Goal: Transaction & Acquisition: Subscribe to service/newsletter

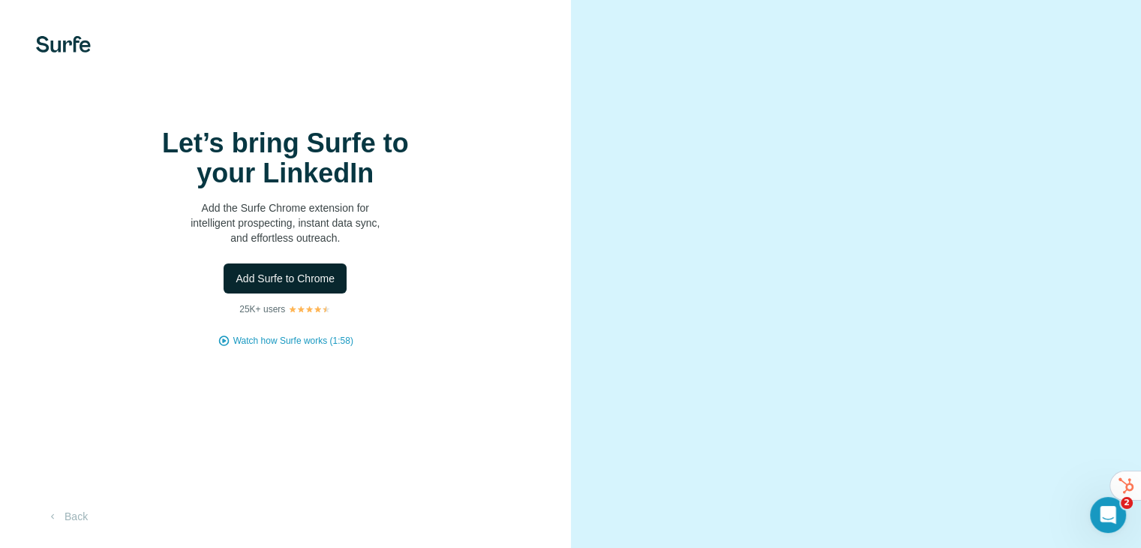
click at [298, 286] on span "Add Surfe to Chrome" at bounding box center [285, 278] width 99 height 15
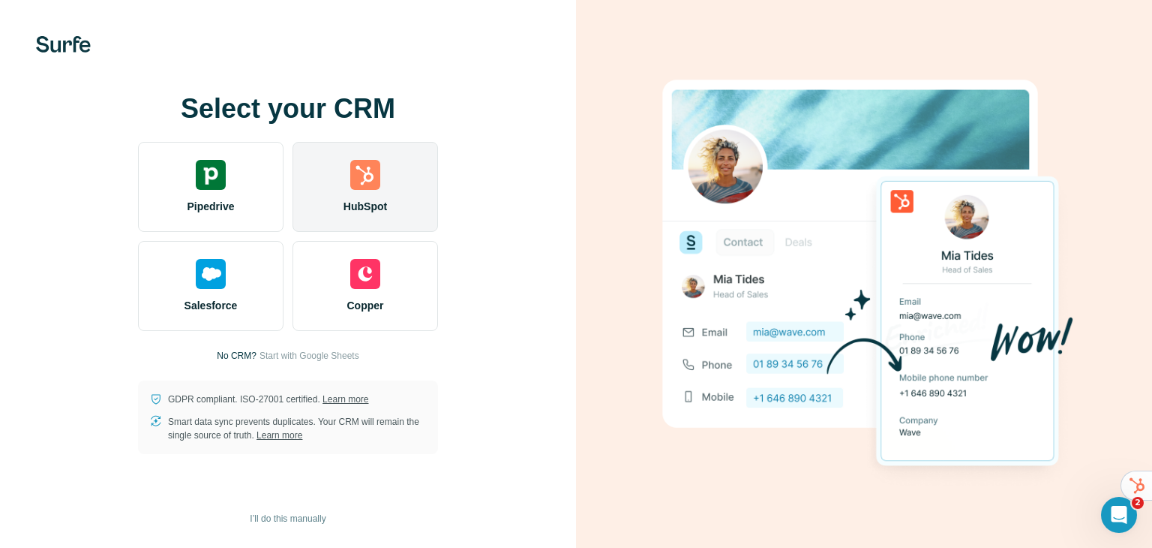
click at [343, 185] on div "HubSpot" at bounding box center [366, 187] width 146 height 90
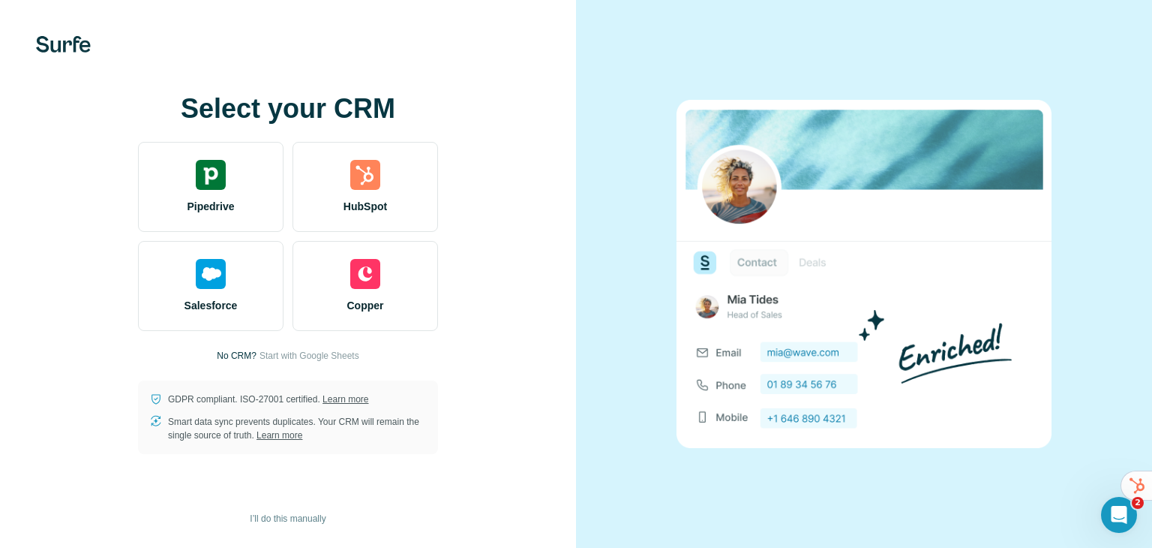
click at [61, 170] on div "Select your CRM Pipedrive HubSpot Salesforce Copper No CRM? Start with Google S…" at bounding box center [288, 274] width 516 height 360
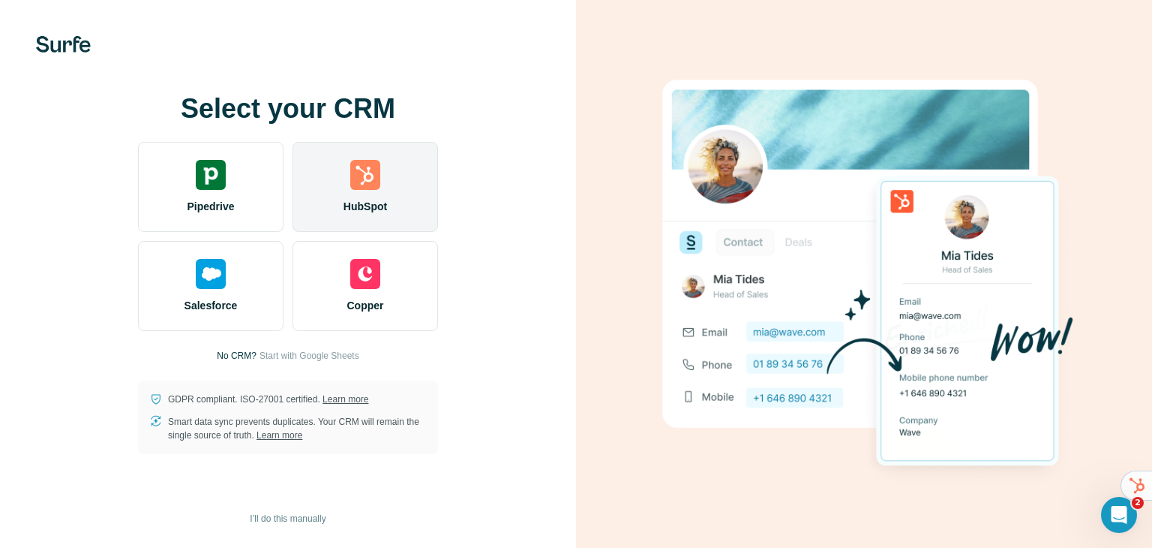
click at [371, 181] on img at bounding box center [365, 175] width 30 height 30
click at [369, 190] on div "HubSpot" at bounding box center [366, 187] width 146 height 90
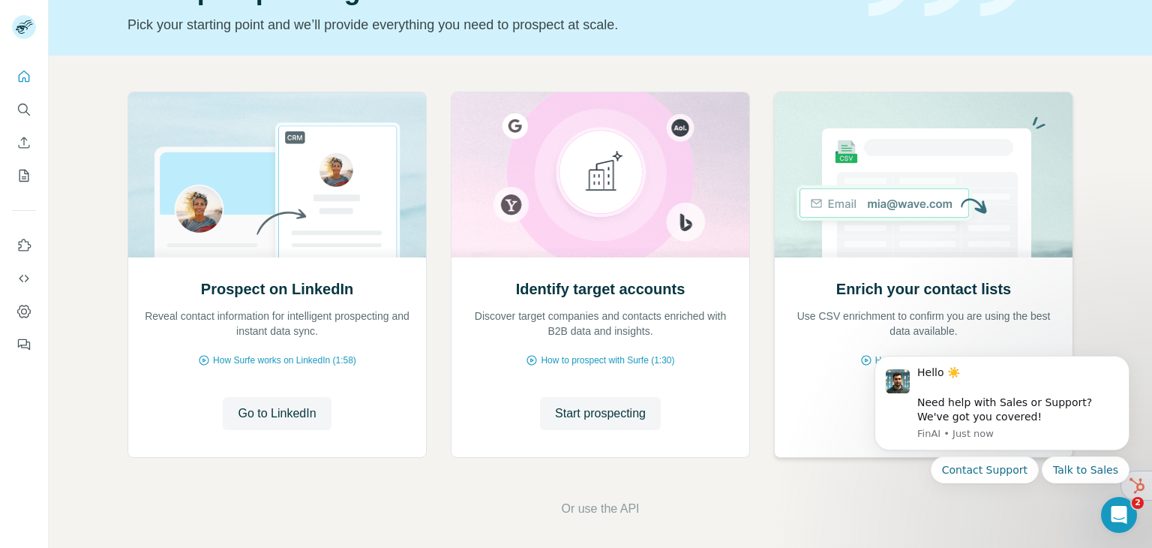
scroll to position [101, 0]
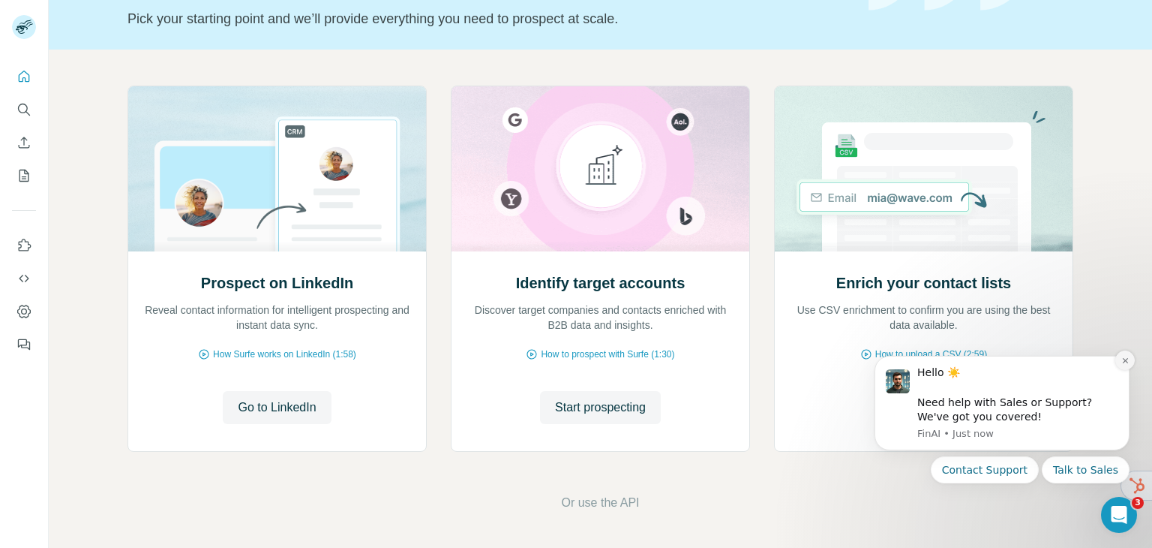
click at [1127, 359] on icon "Dismiss notification" at bounding box center [1125, 360] width 8 height 8
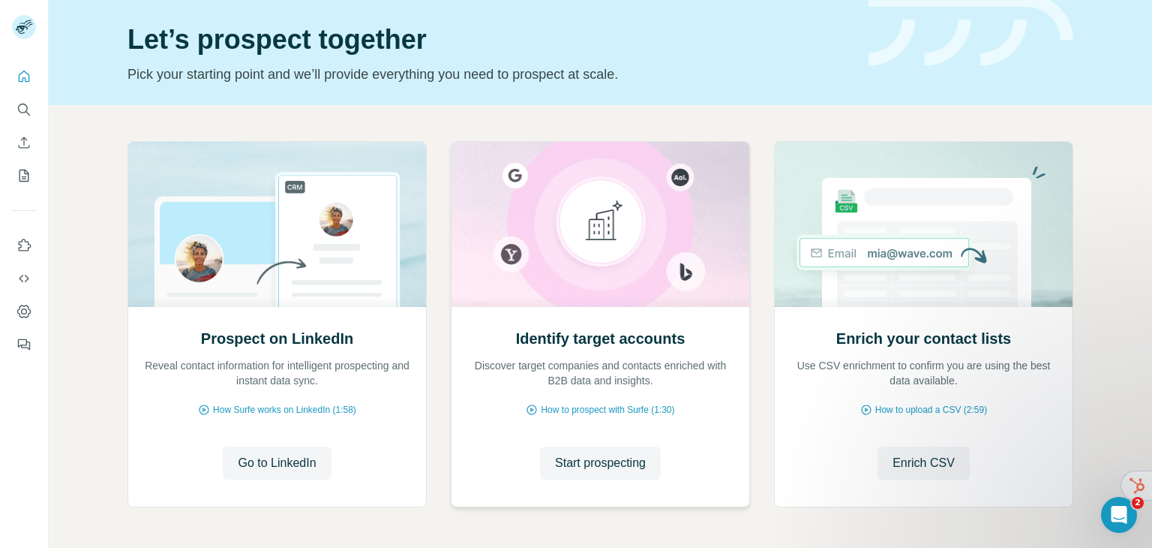
scroll to position [0, 0]
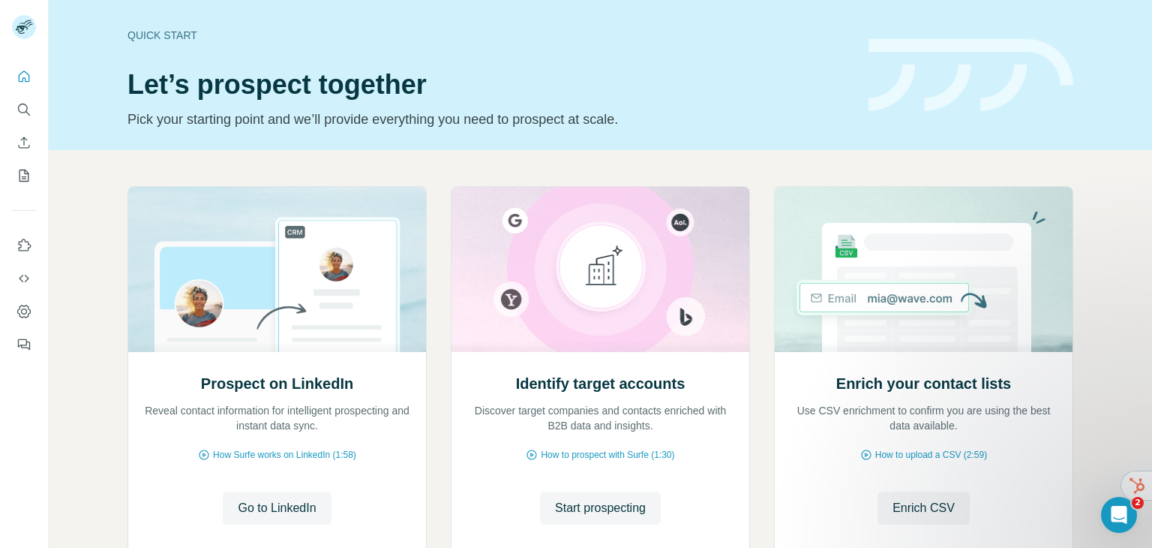
click at [689, 68] on div "Quick start Let’s prospect together Pick your starting point and we’ll provide …" at bounding box center [489, 75] width 723 height 110
